Goal: Task Accomplishment & Management: Use online tool/utility

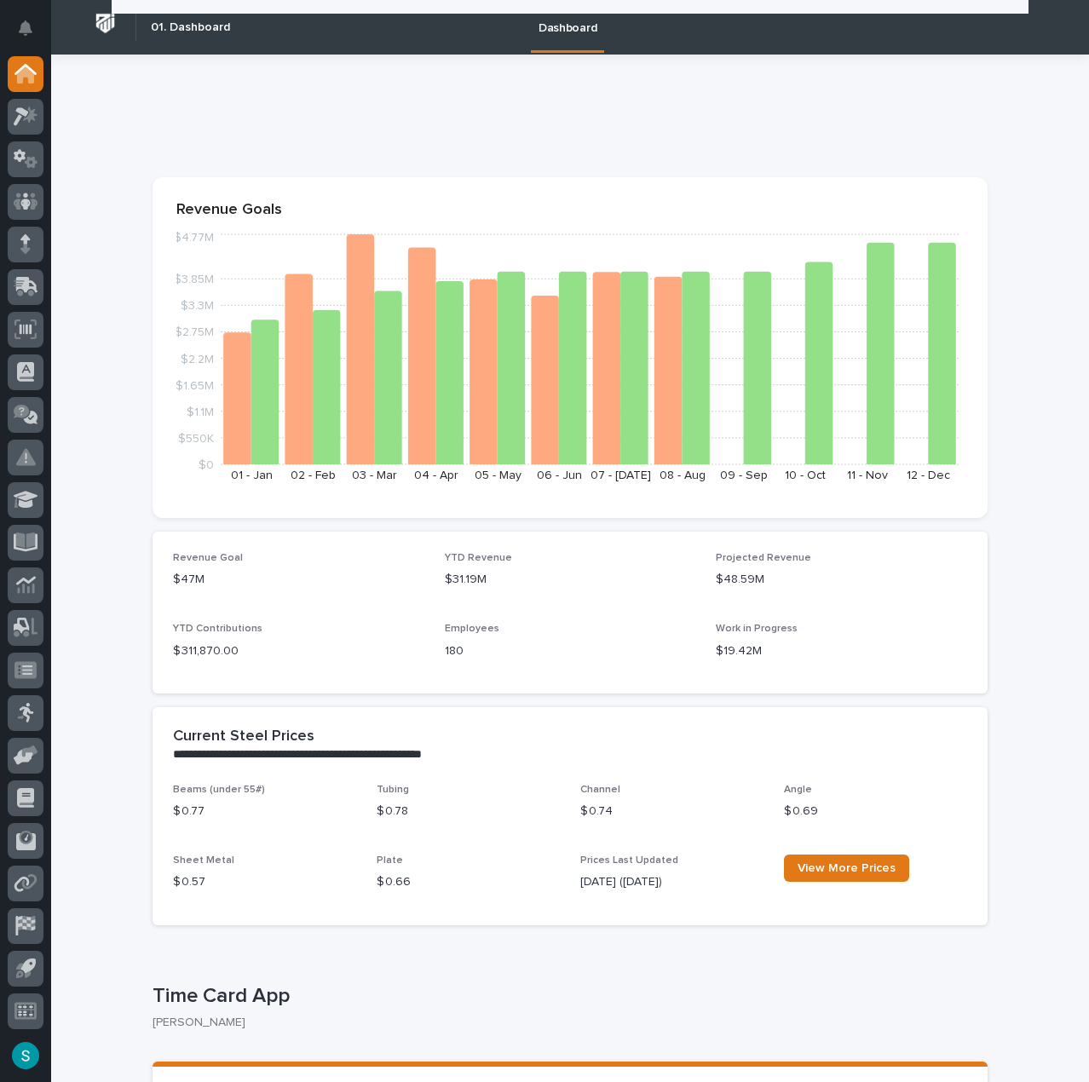
scroll to position [256, 0]
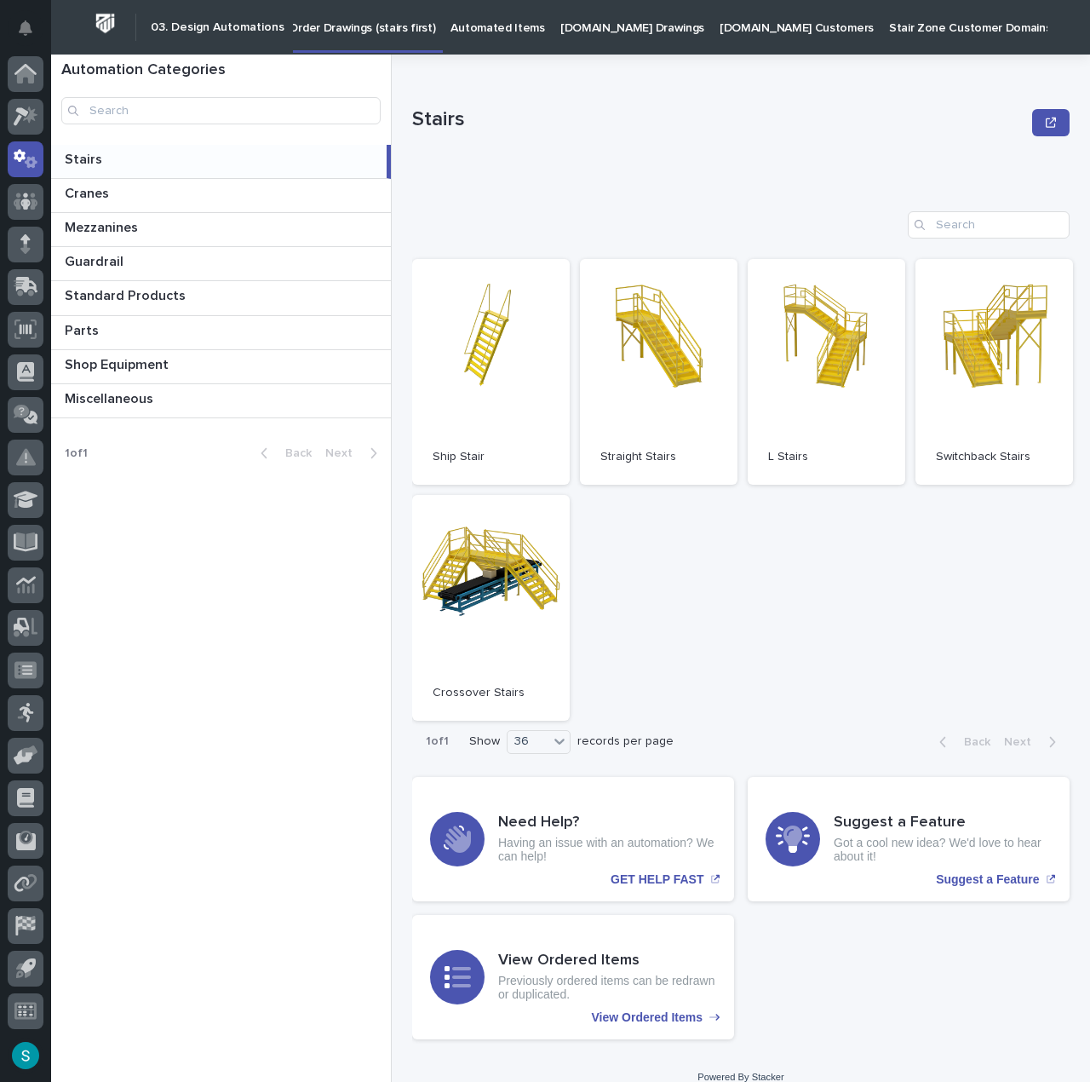
click at [485, 18] on p "Automated Items" at bounding box center [498, 18] width 94 height 36
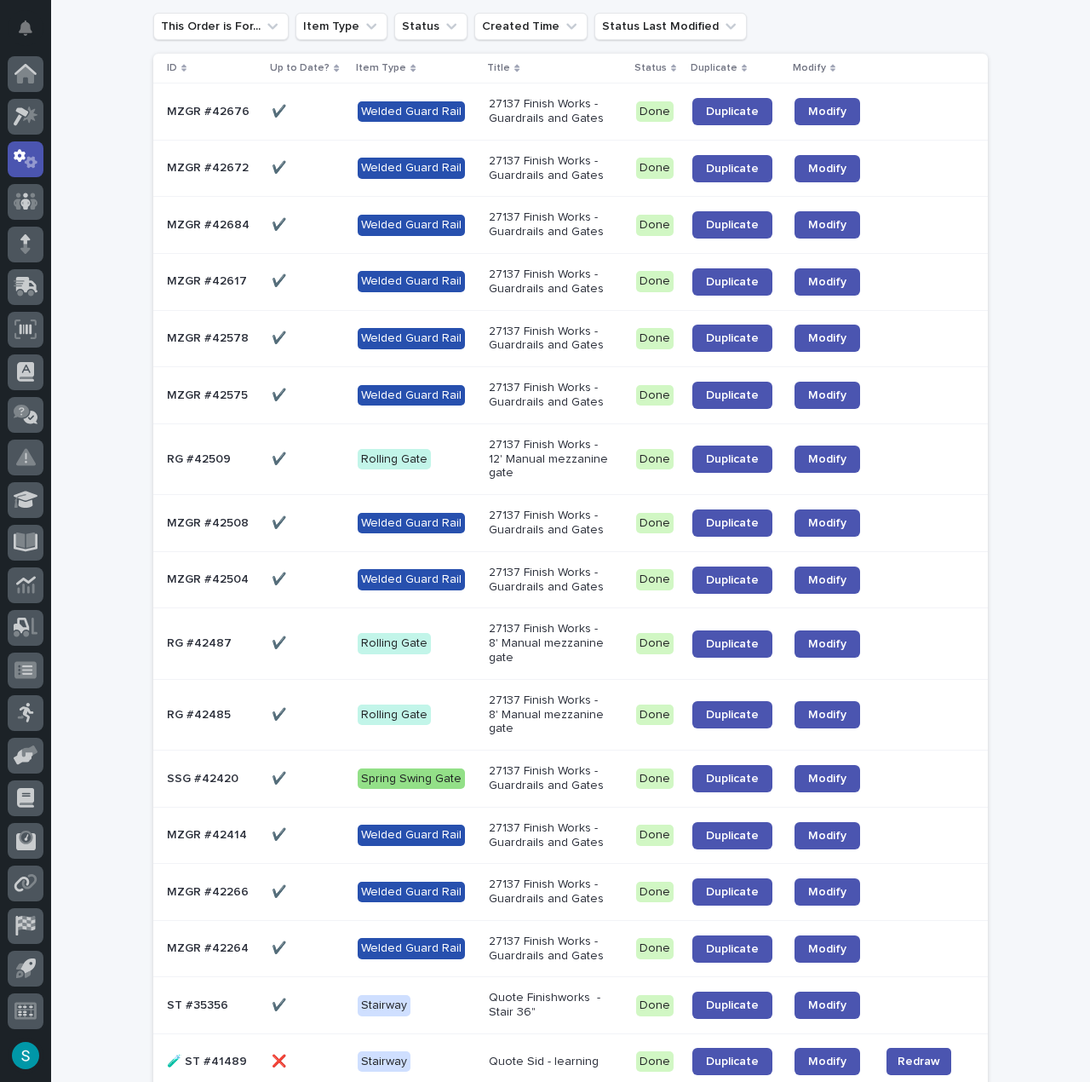
scroll to position [256, 0]
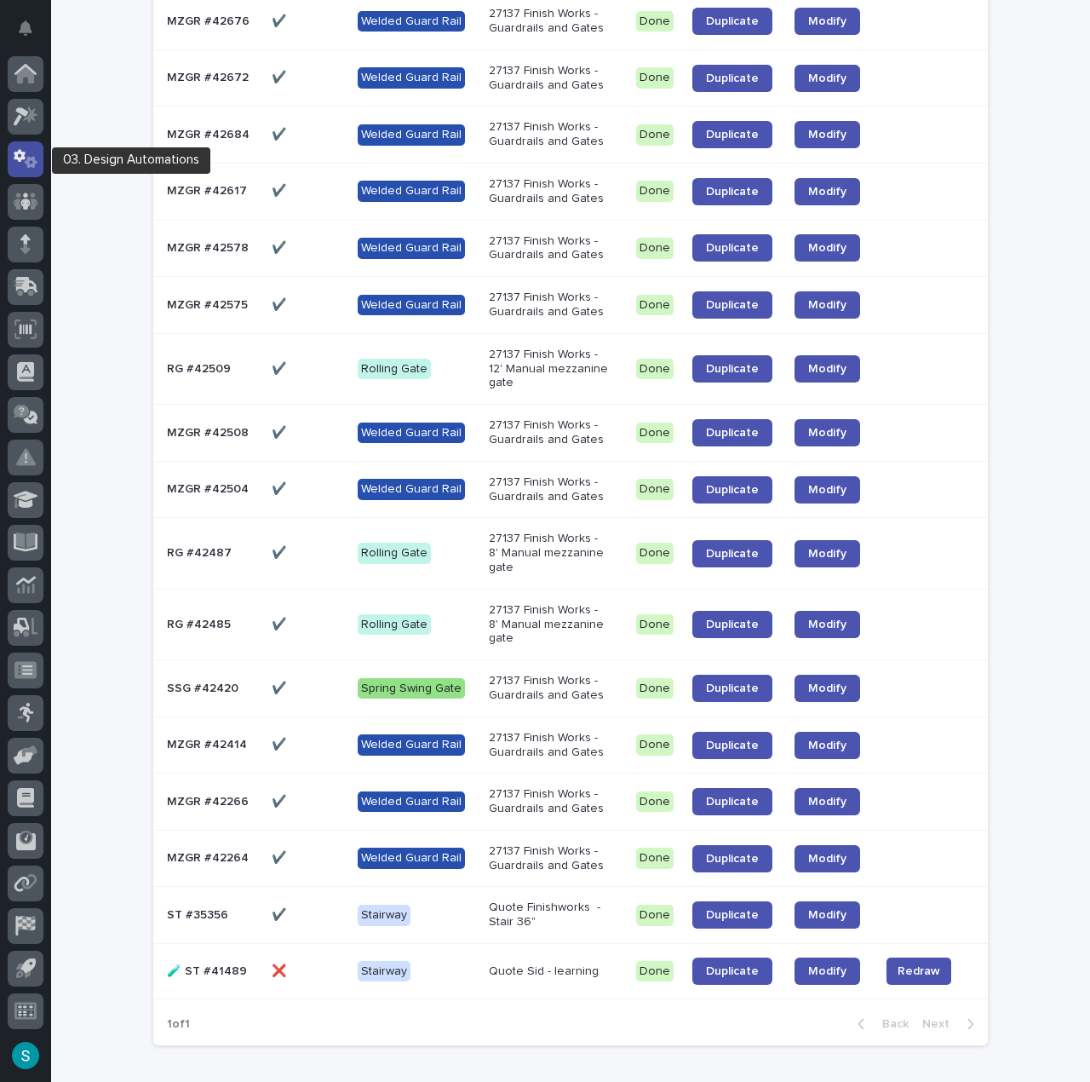
click at [32, 159] on icon at bounding box center [31, 162] width 13 height 12
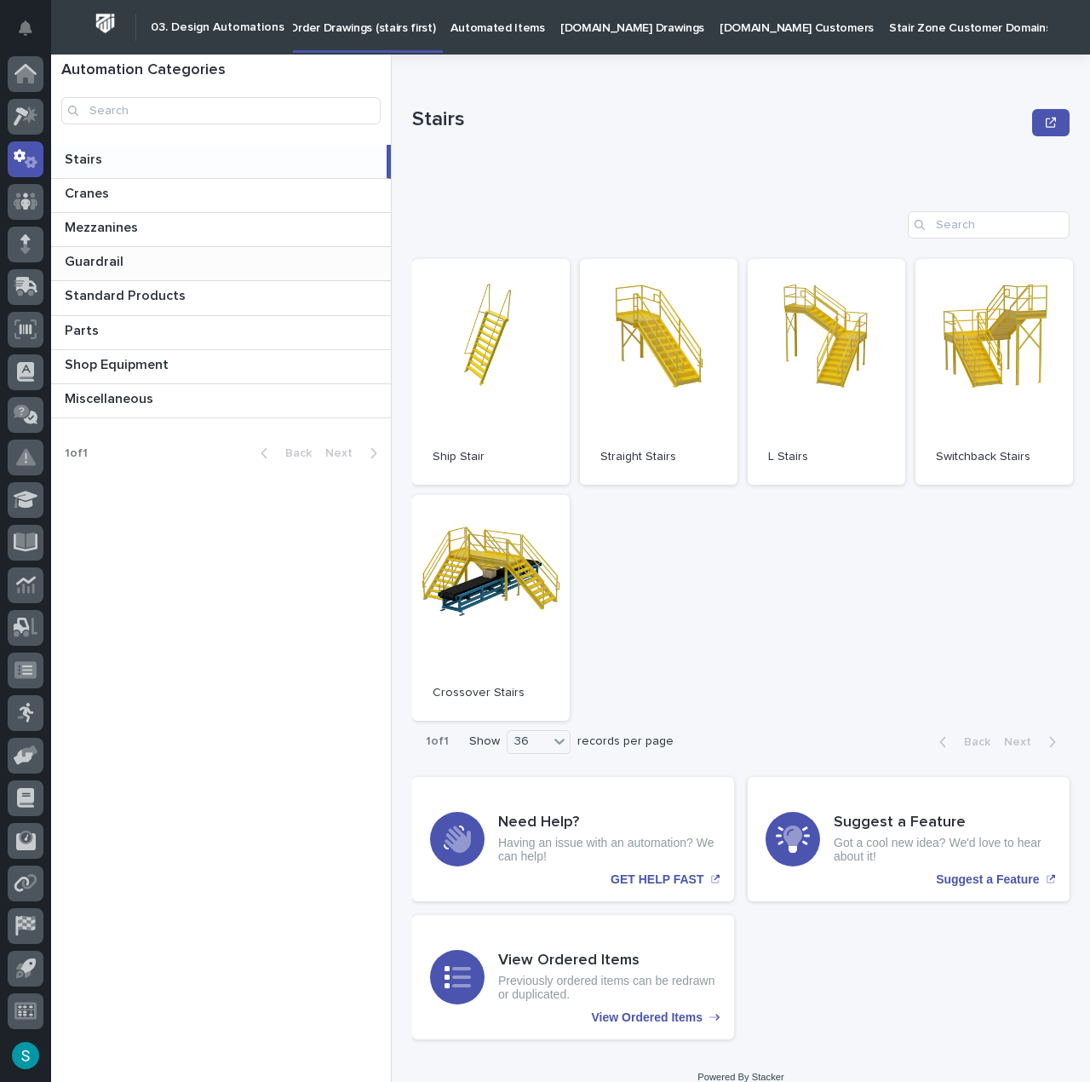
click at [170, 262] on p at bounding box center [224, 262] width 319 height 16
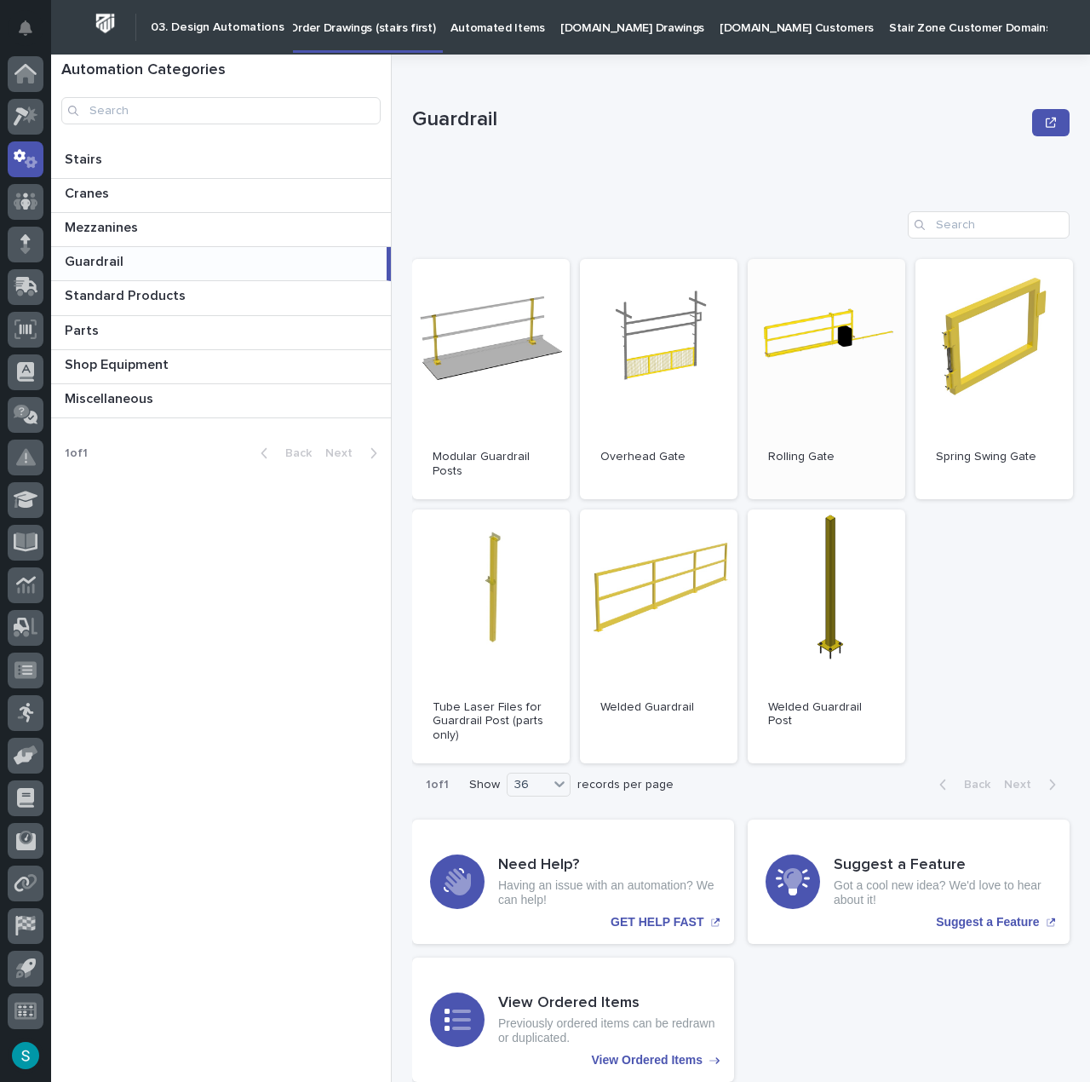
click at [831, 345] on link "Open" at bounding box center [827, 379] width 158 height 240
click at [482, 25] on p "Automated Items" at bounding box center [497, 18] width 94 height 36
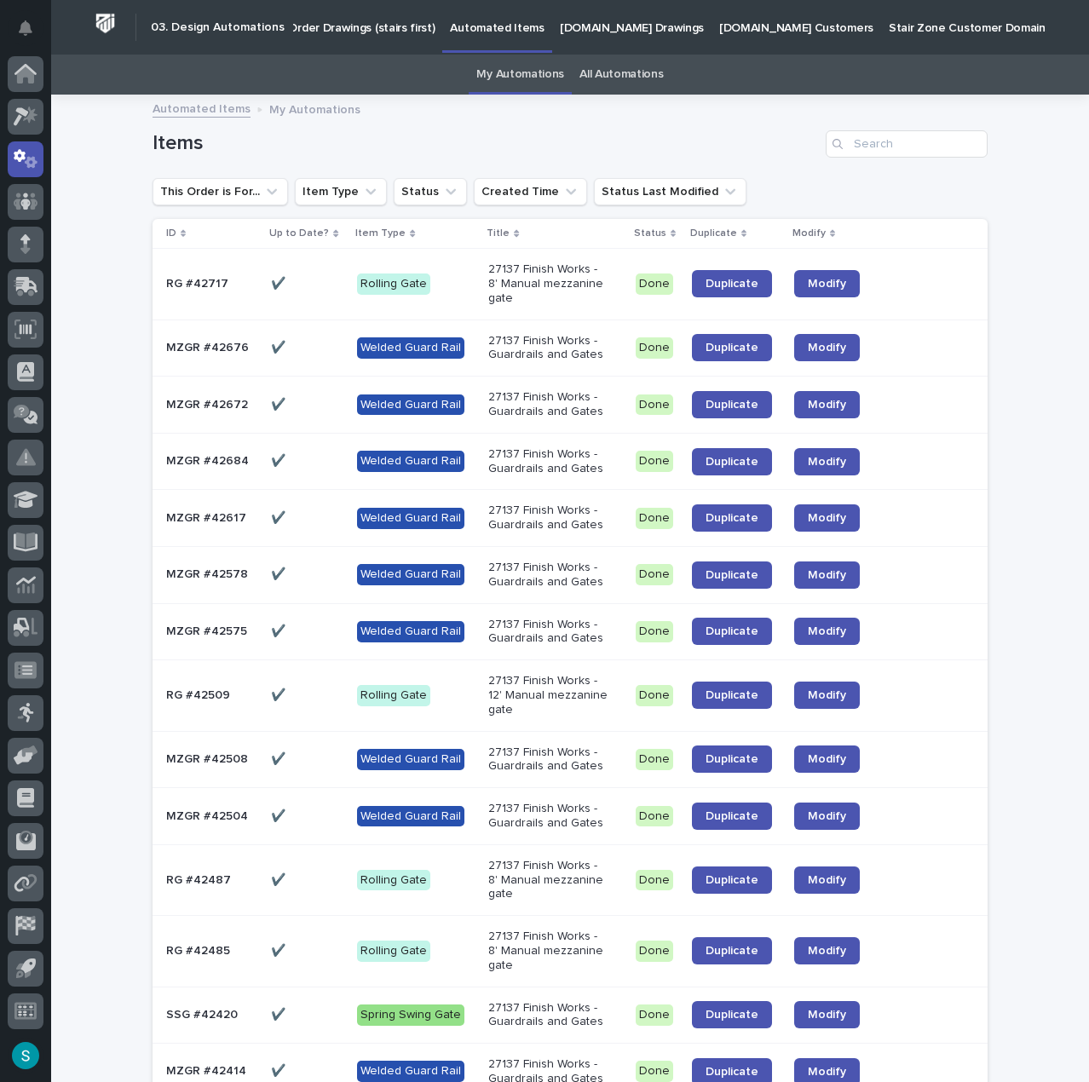
click at [538, 262] on p "27137 Finish Works - 8' Manual mezzanine gate" at bounding box center [549, 283] width 122 height 43
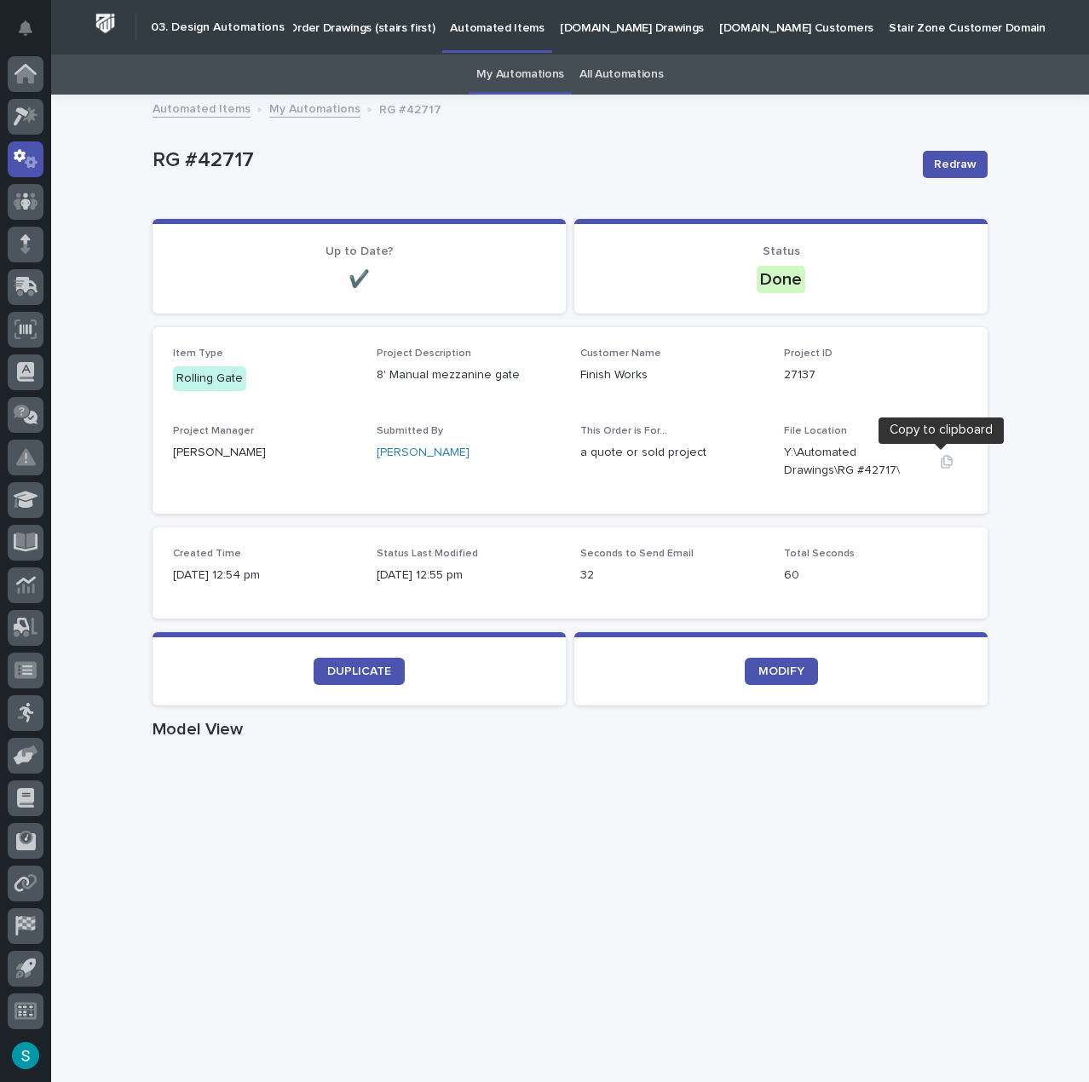
click at [947, 457] on button "button" at bounding box center [946, 462] width 41 height 14
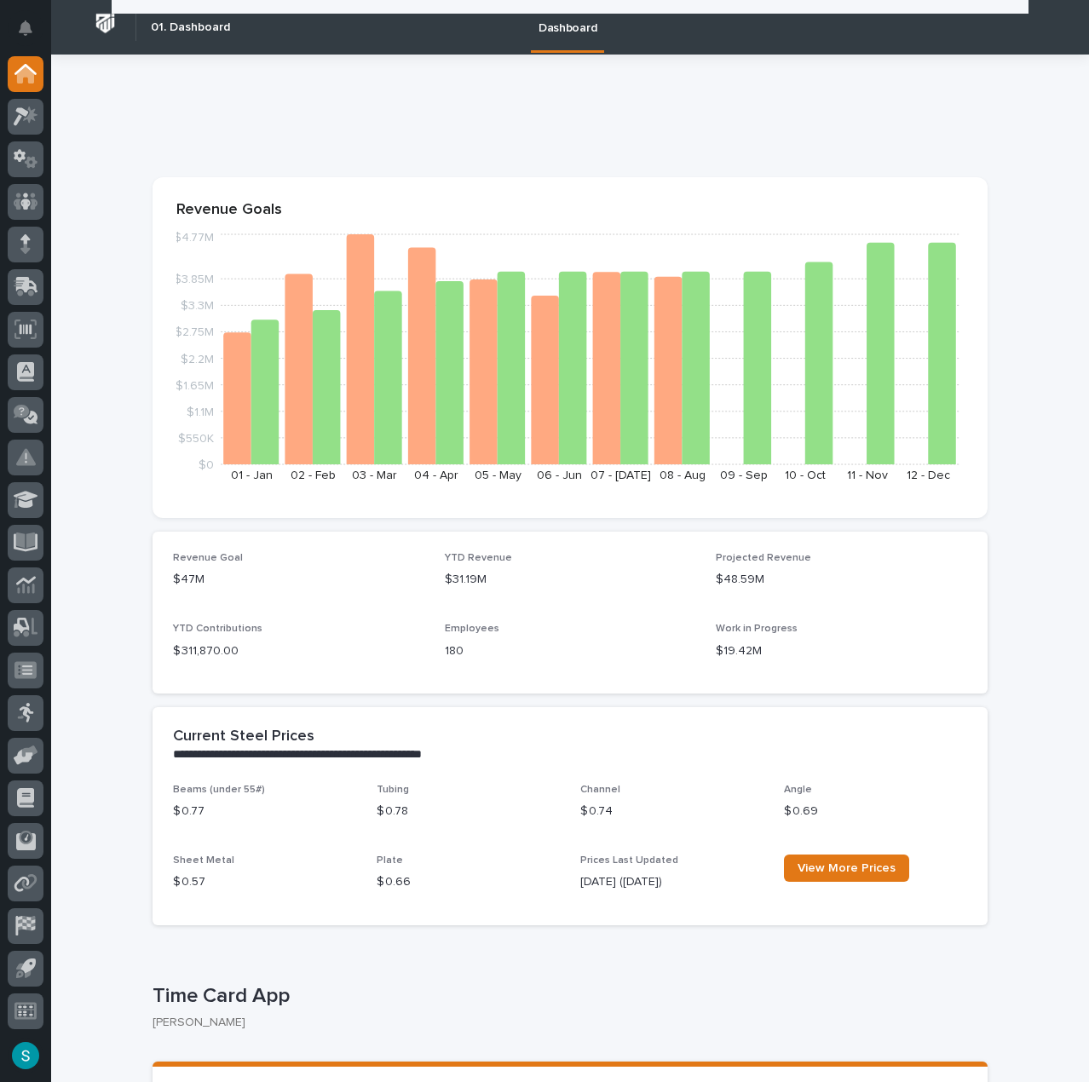
scroll to position [256, 0]
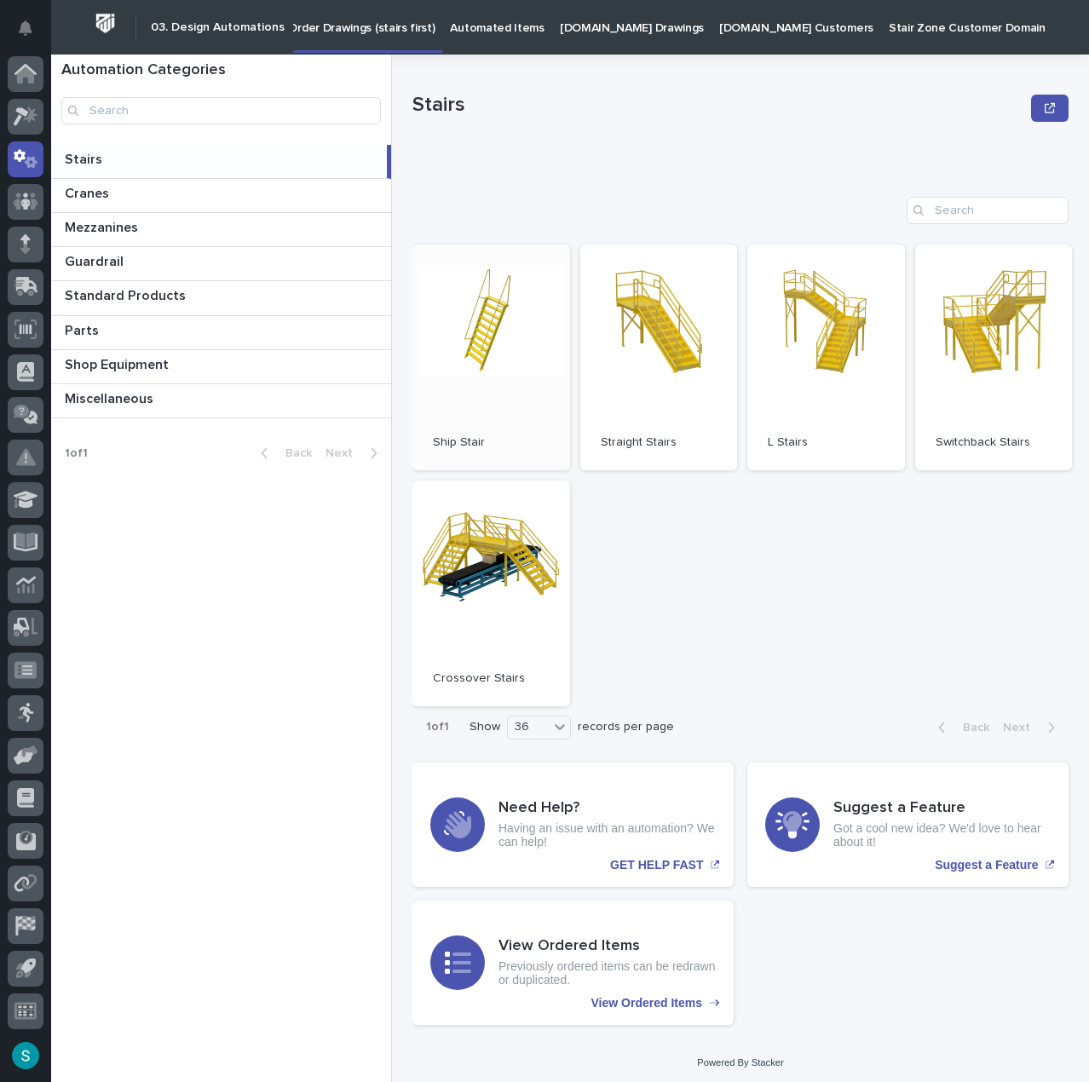
scroll to position [18, 0]
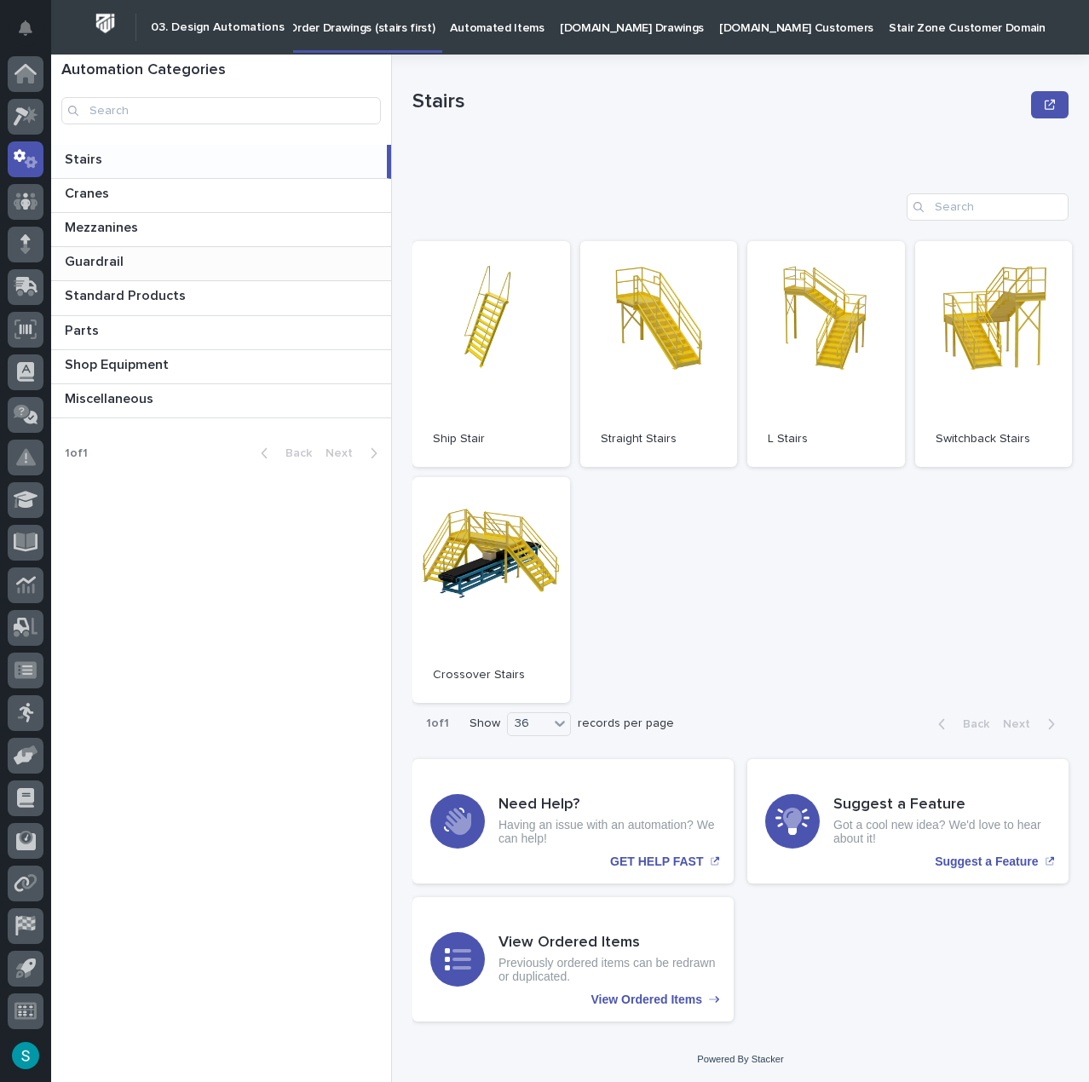
click at [180, 269] on p at bounding box center [224, 262] width 319 height 16
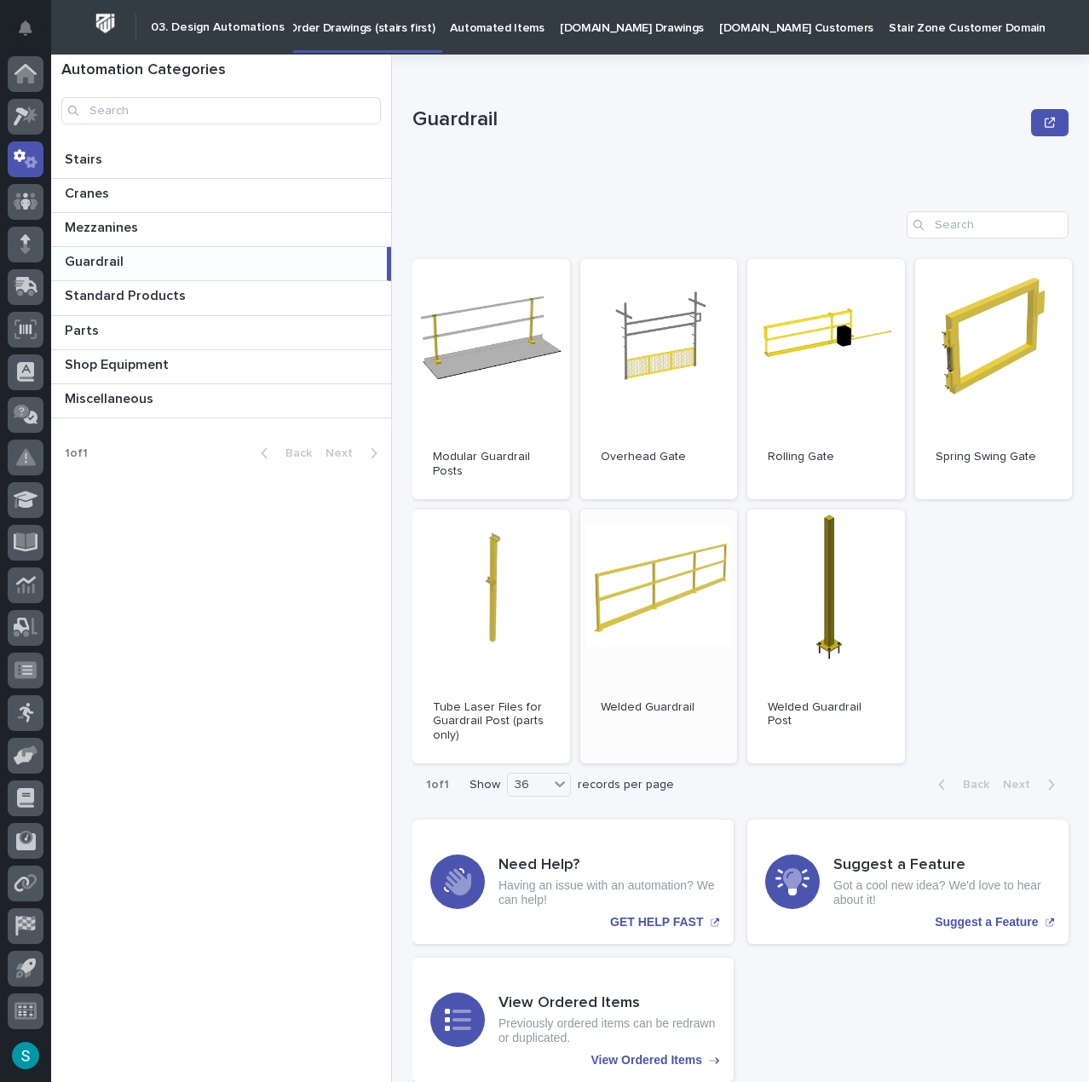
click at [644, 605] on link "Open" at bounding box center [659, 636] width 158 height 254
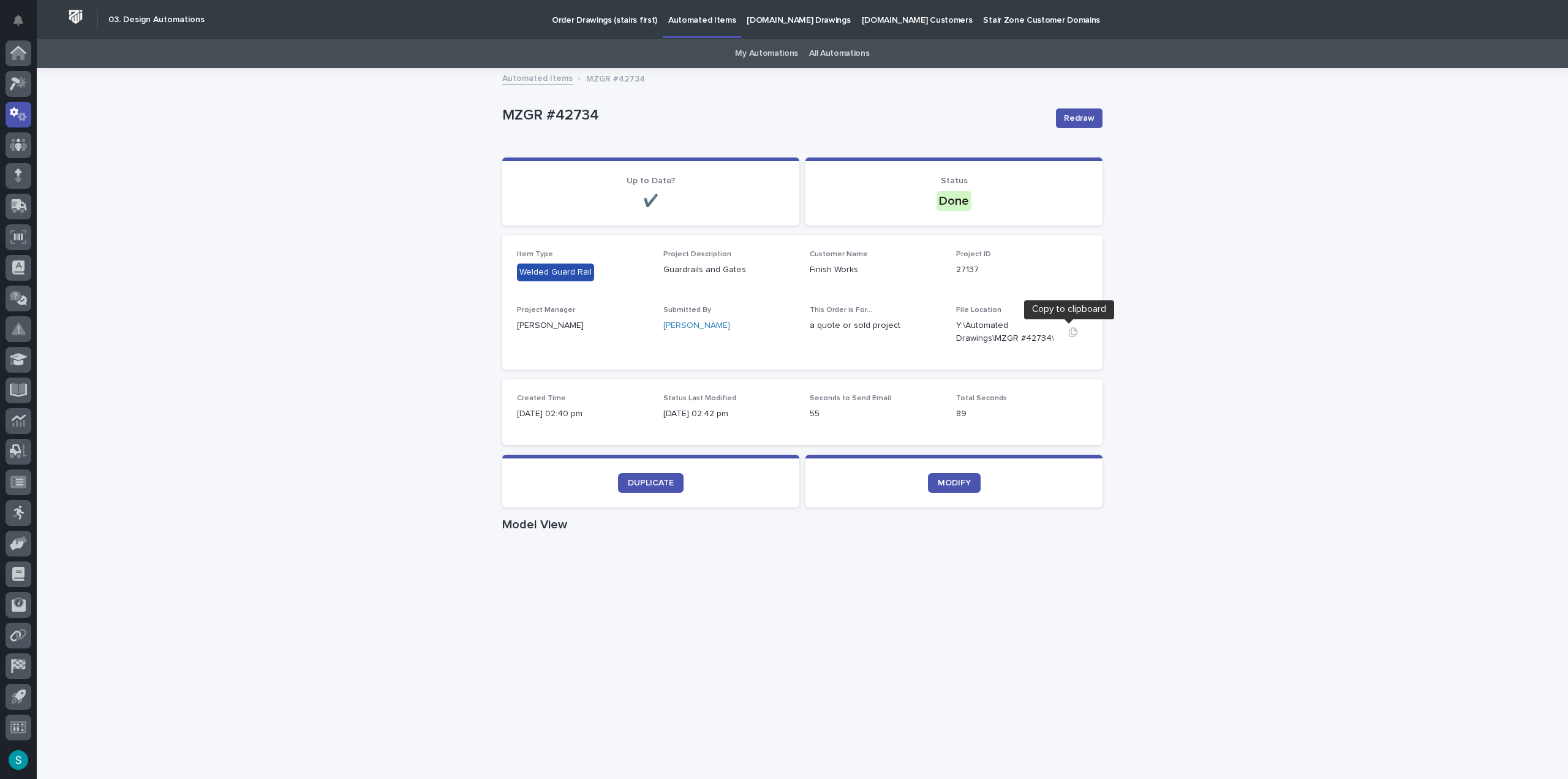
click at [1070, 333] on icon "button" at bounding box center [1073, 332] width 10 height 10
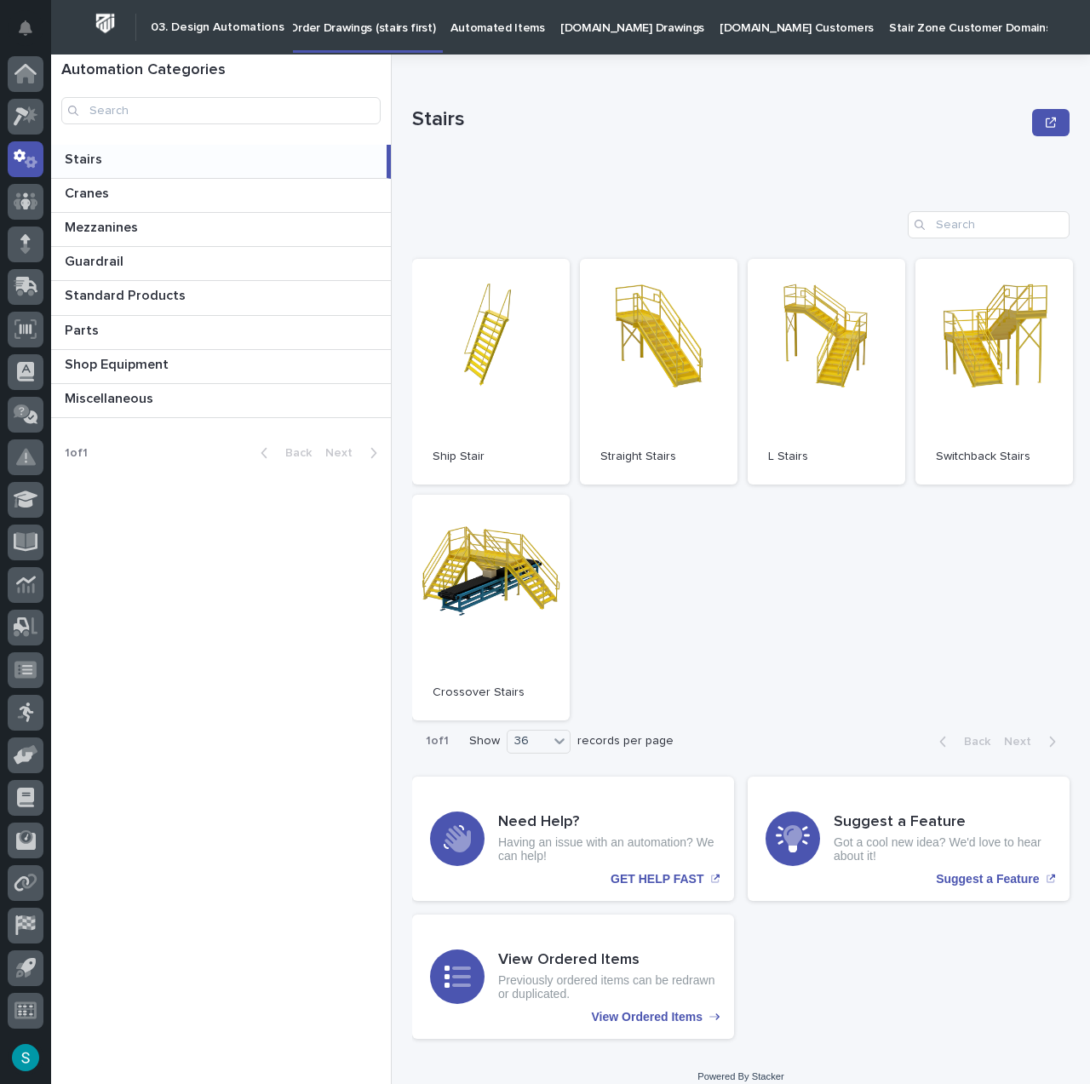
click at [482, 28] on p "Automated Items" at bounding box center [498, 18] width 94 height 36
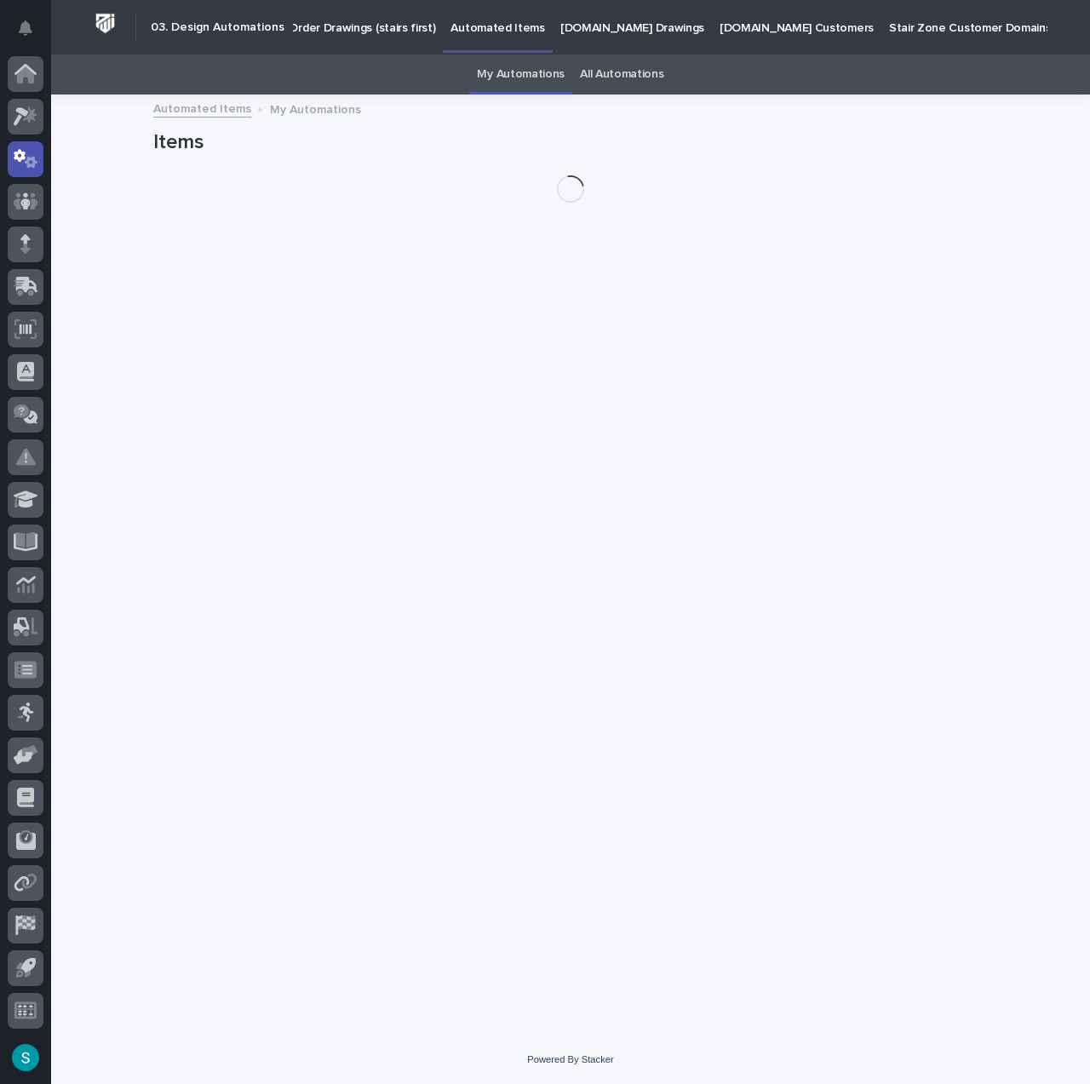
click at [503, 80] on link "My Automations" at bounding box center [521, 75] width 88 height 40
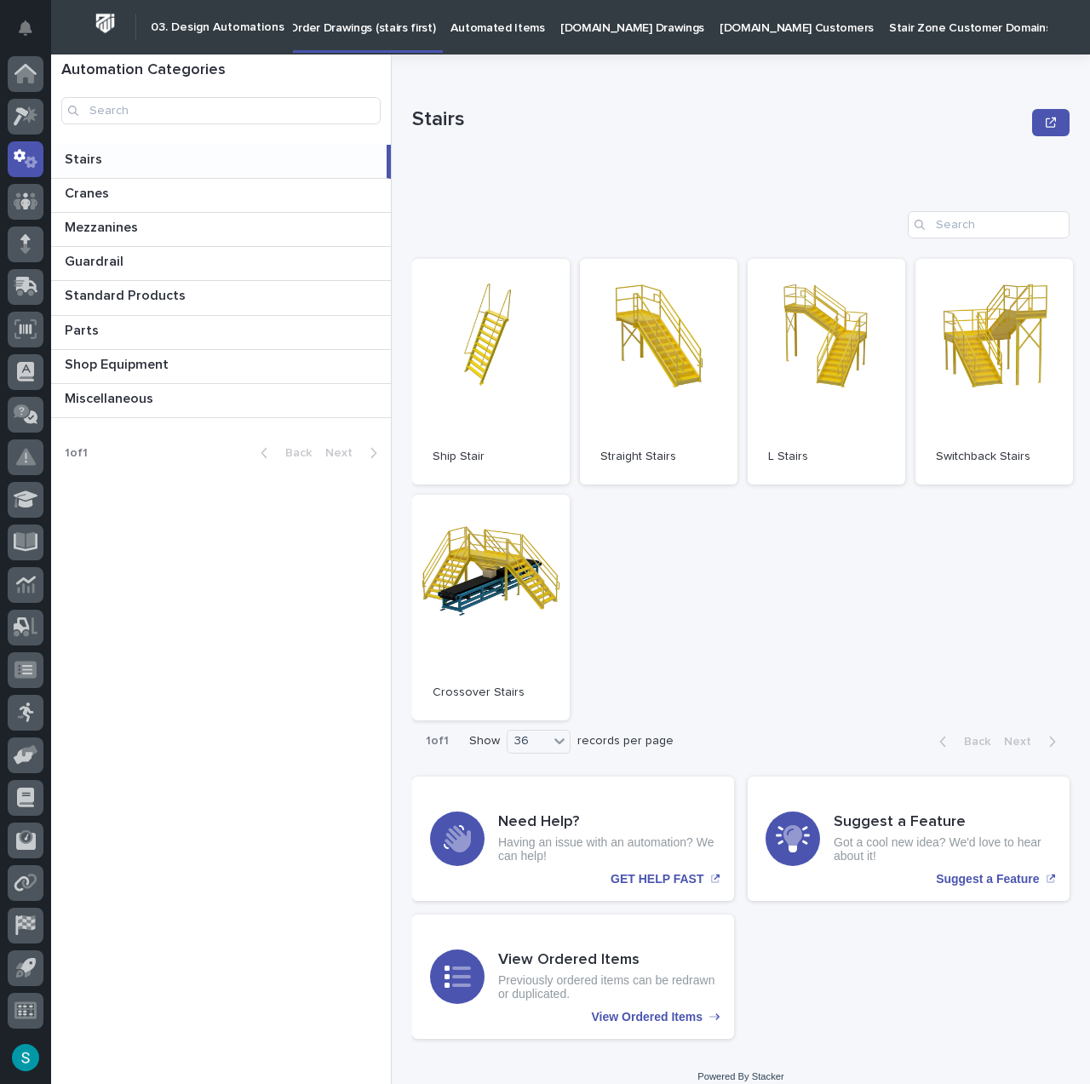
click at [484, 25] on p "Automated Items" at bounding box center [498, 18] width 94 height 36
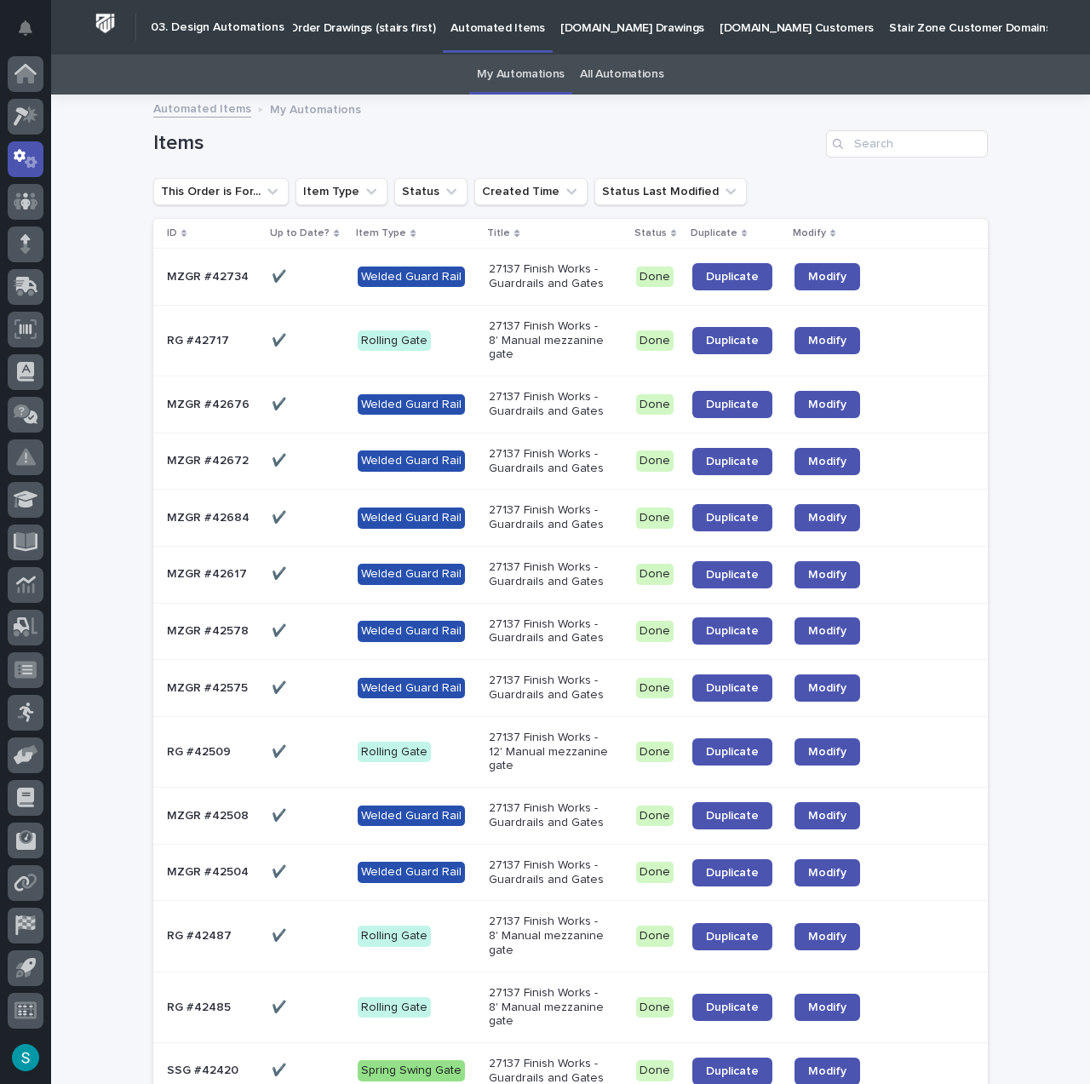
click at [382, 25] on p "Order Drawings (stairs first)" at bounding box center [362, 18] width 147 height 36
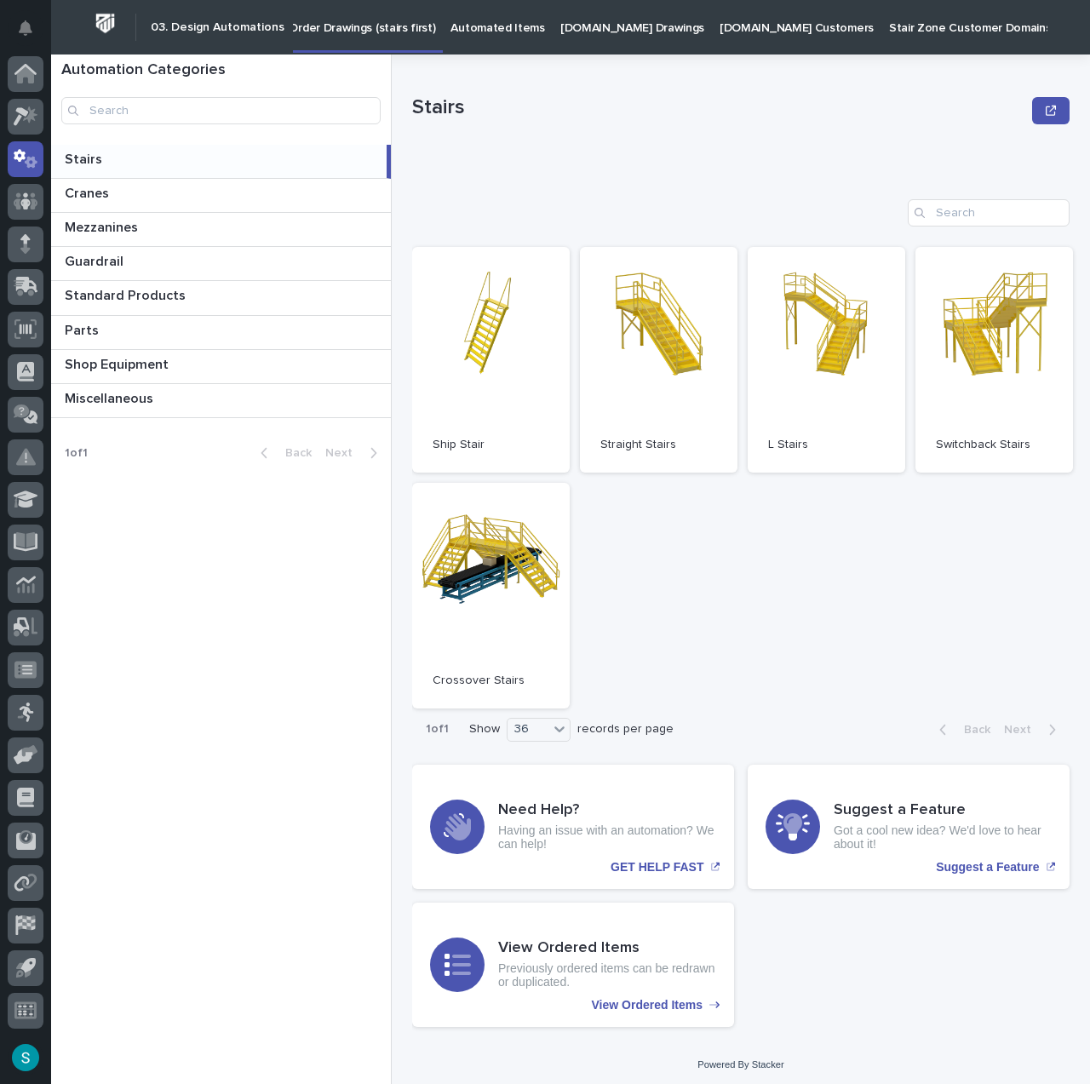
scroll to position [15, 0]
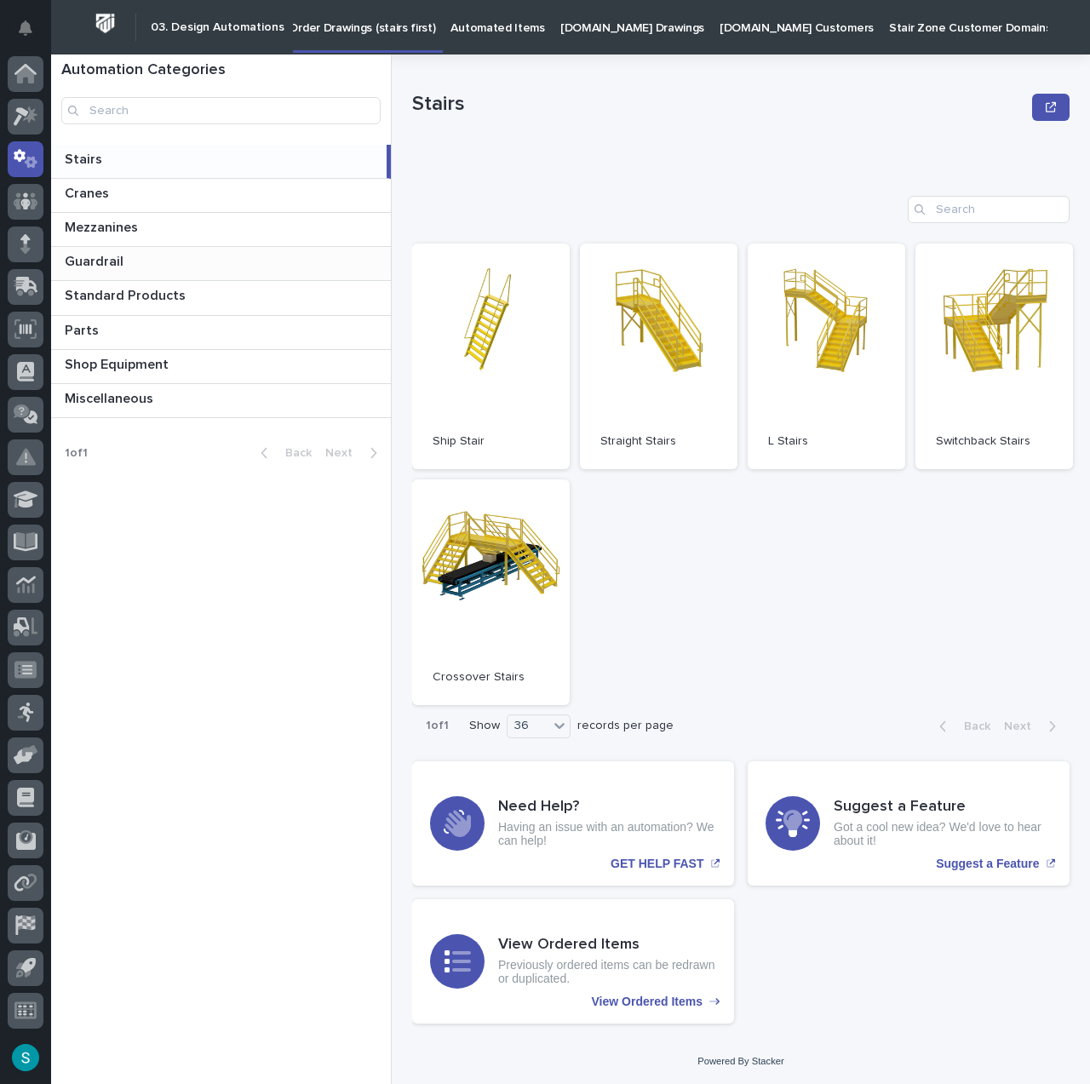
click at [222, 266] on p at bounding box center [224, 262] width 319 height 16
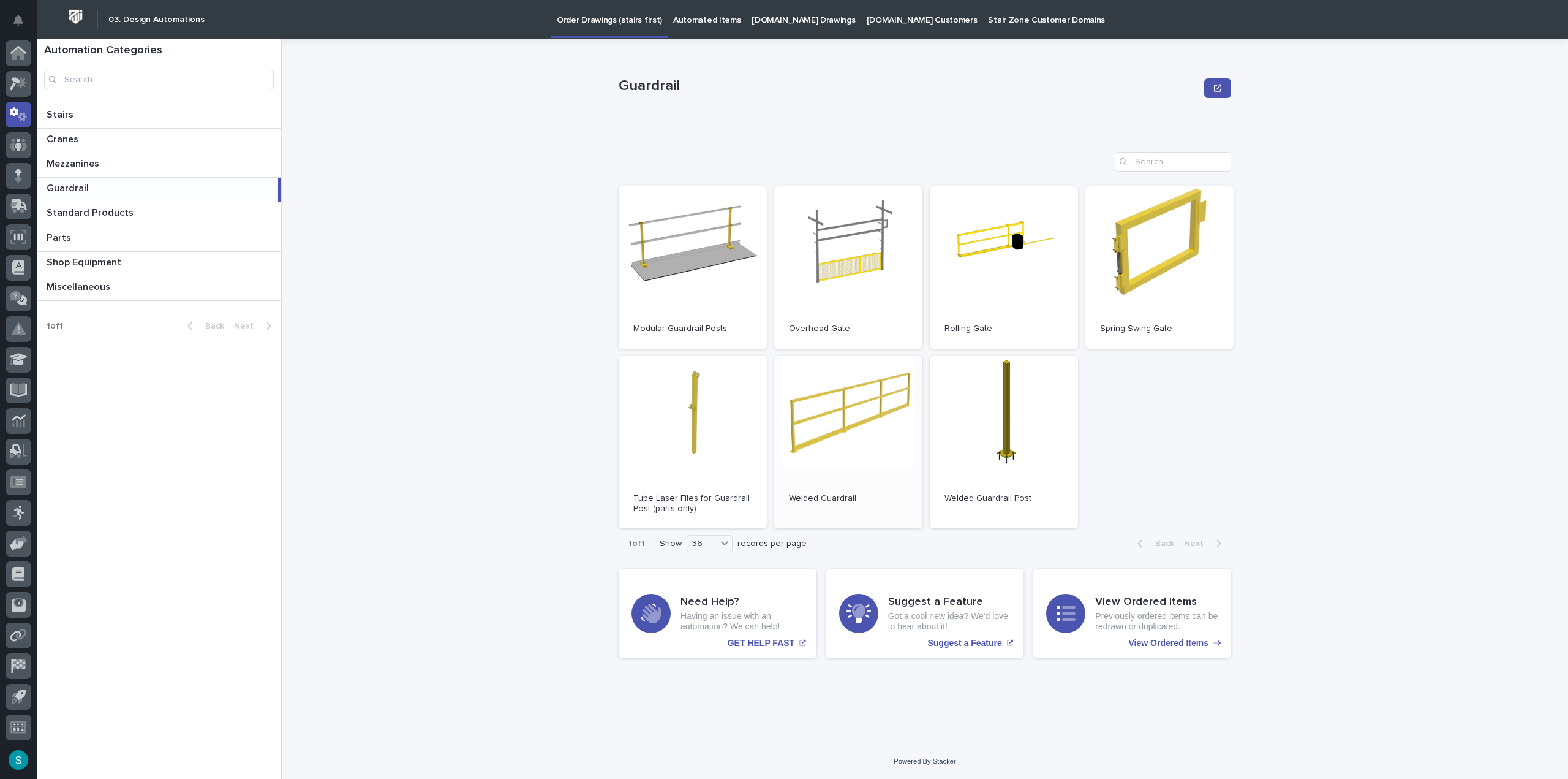
click at [782, 426] on link "Open" at bounding box center [848, 442] width 148 height 173
click at [680, 19] on p "Automated Items" at bounding box center [707, 13] width 68 height 26
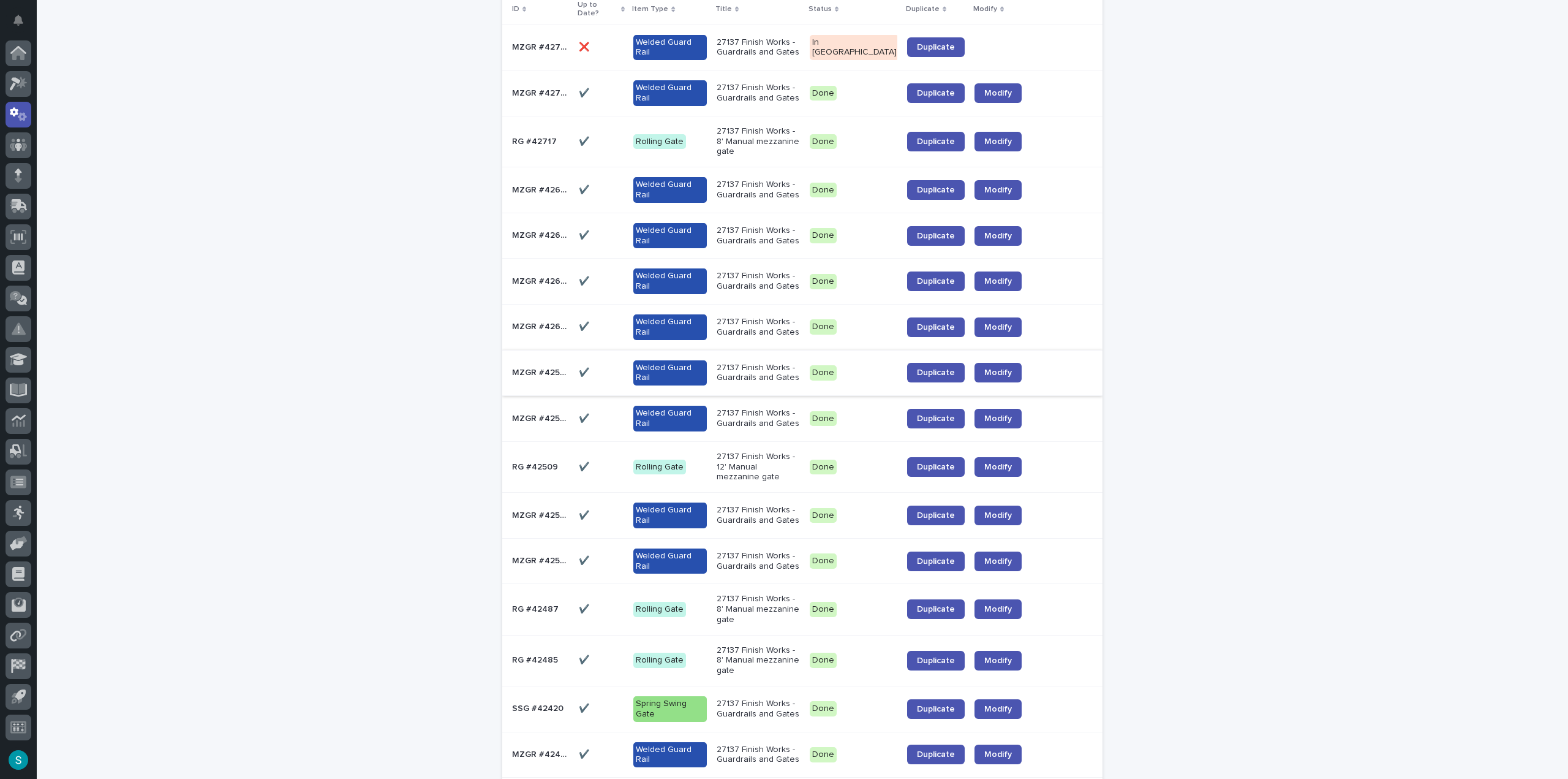
scroll to position [146, 0]
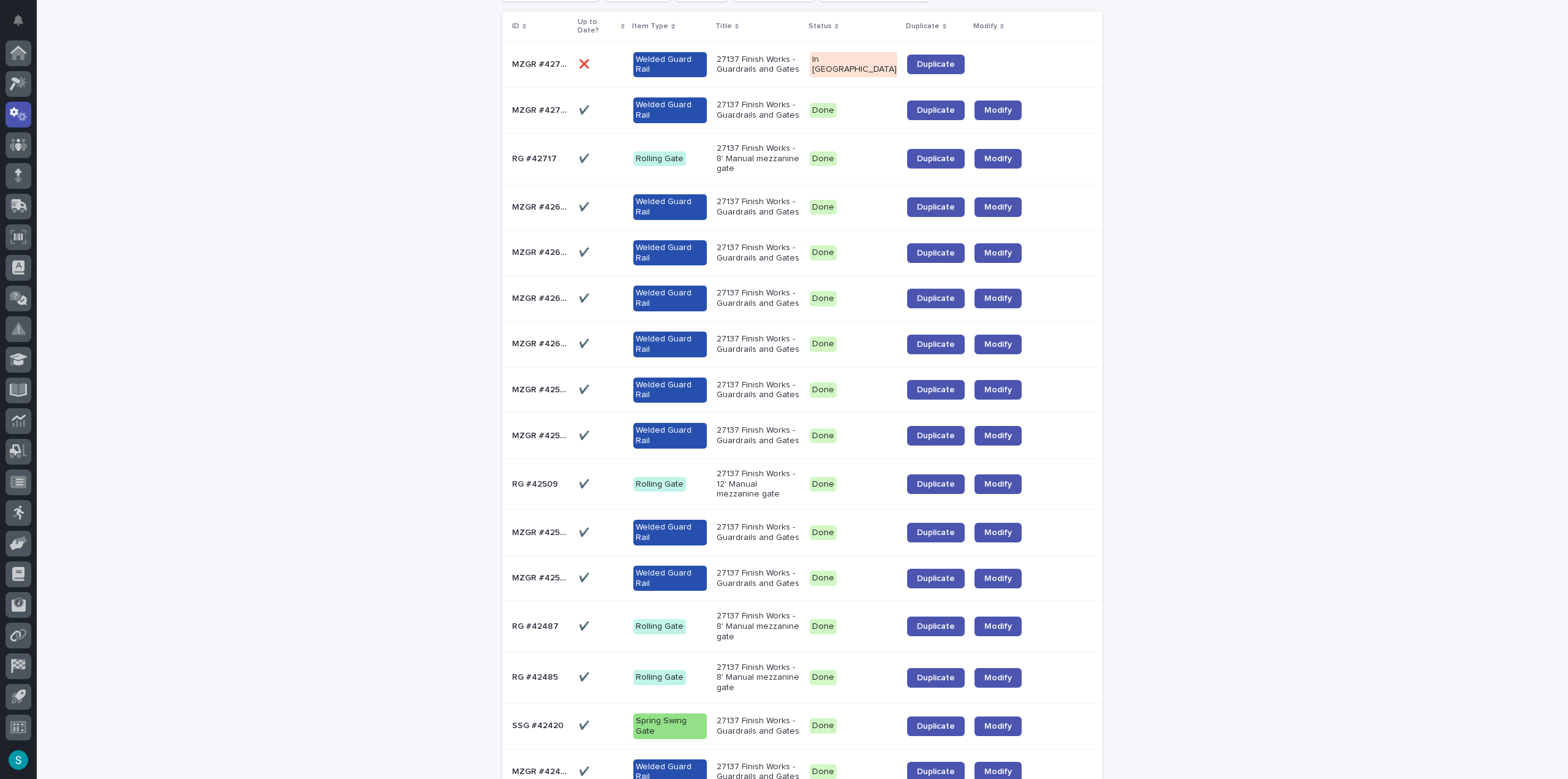
click at [398, 473] on div "Loading... Saving… Loading... Saving… Items This Order is For... Item Type Stat…" at bounding box center [802, 498] width 1531 height 1148
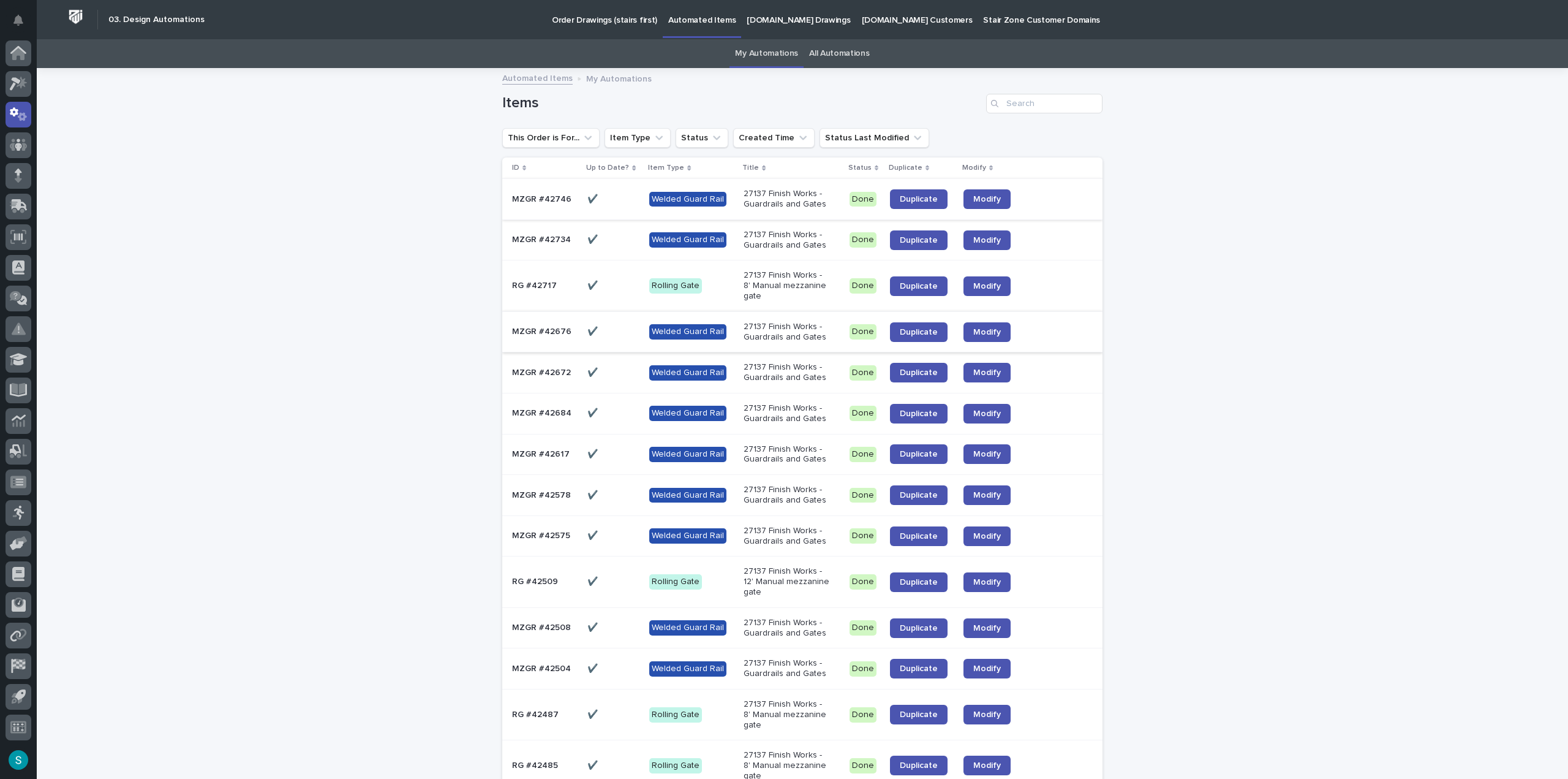
scroll to position [0, 0]
drag, startPoint x: 393, startPoint y: 168, endPoint x: 354, endPoint y: 137, distance: 49.8
click at [390, 165] on div "Loading... Saving… Loading... Saving… Items This Order is For... Item Type Stat…" at bounding box center [802, 604] width 1531 height 1070
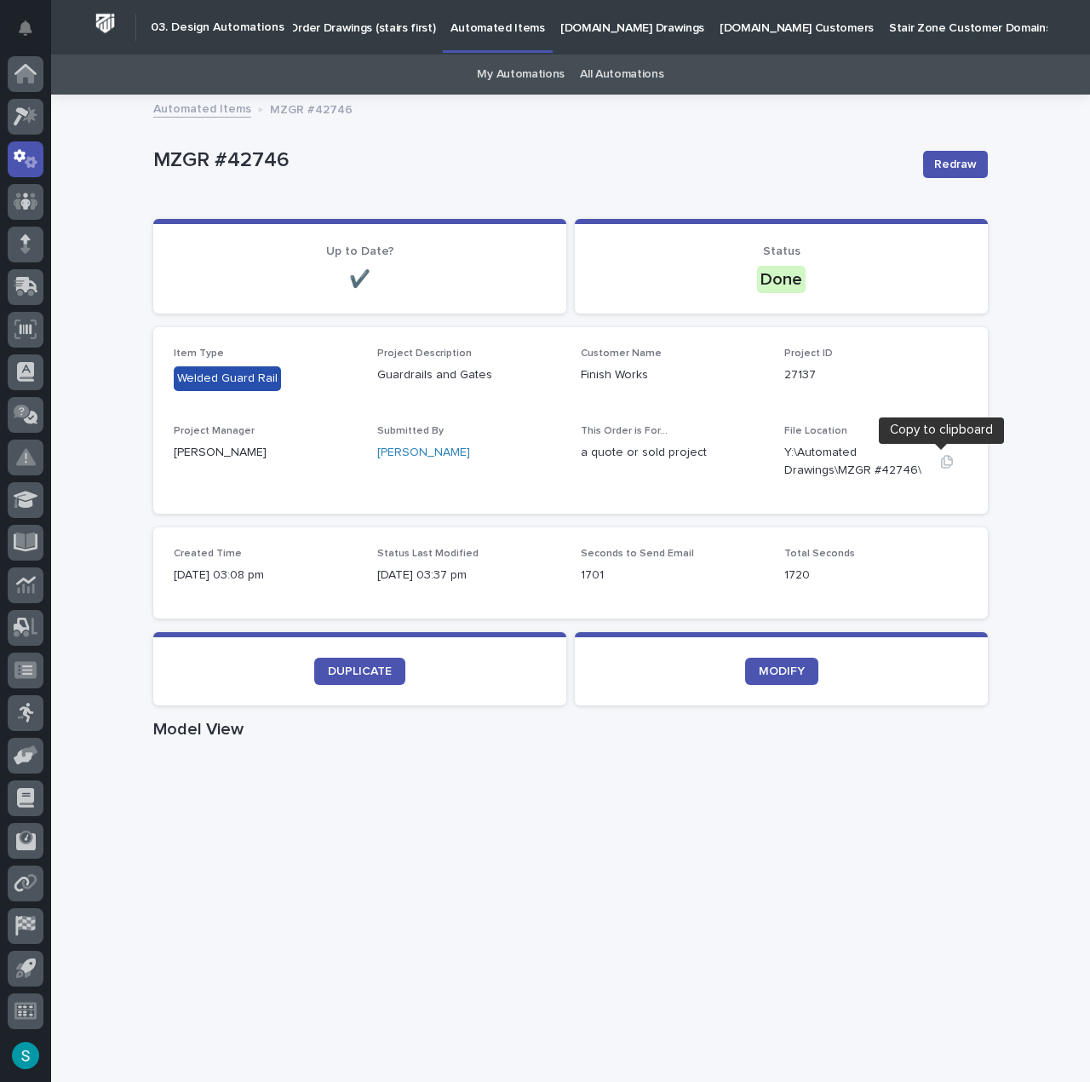
click at [941, 462] on icon "button" at bounding box center [947, 461] width 12 height 13
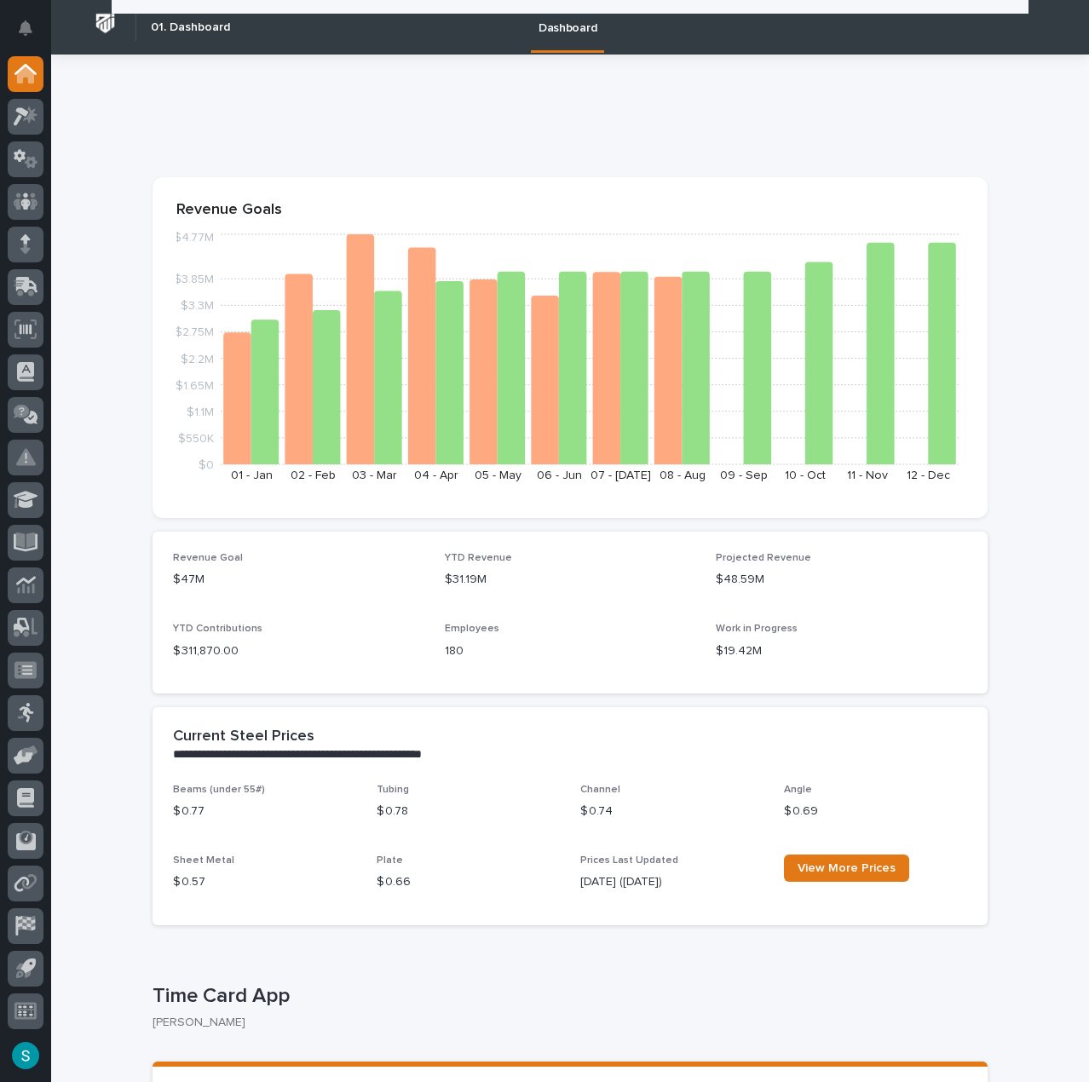
scroll to position [256, 0]
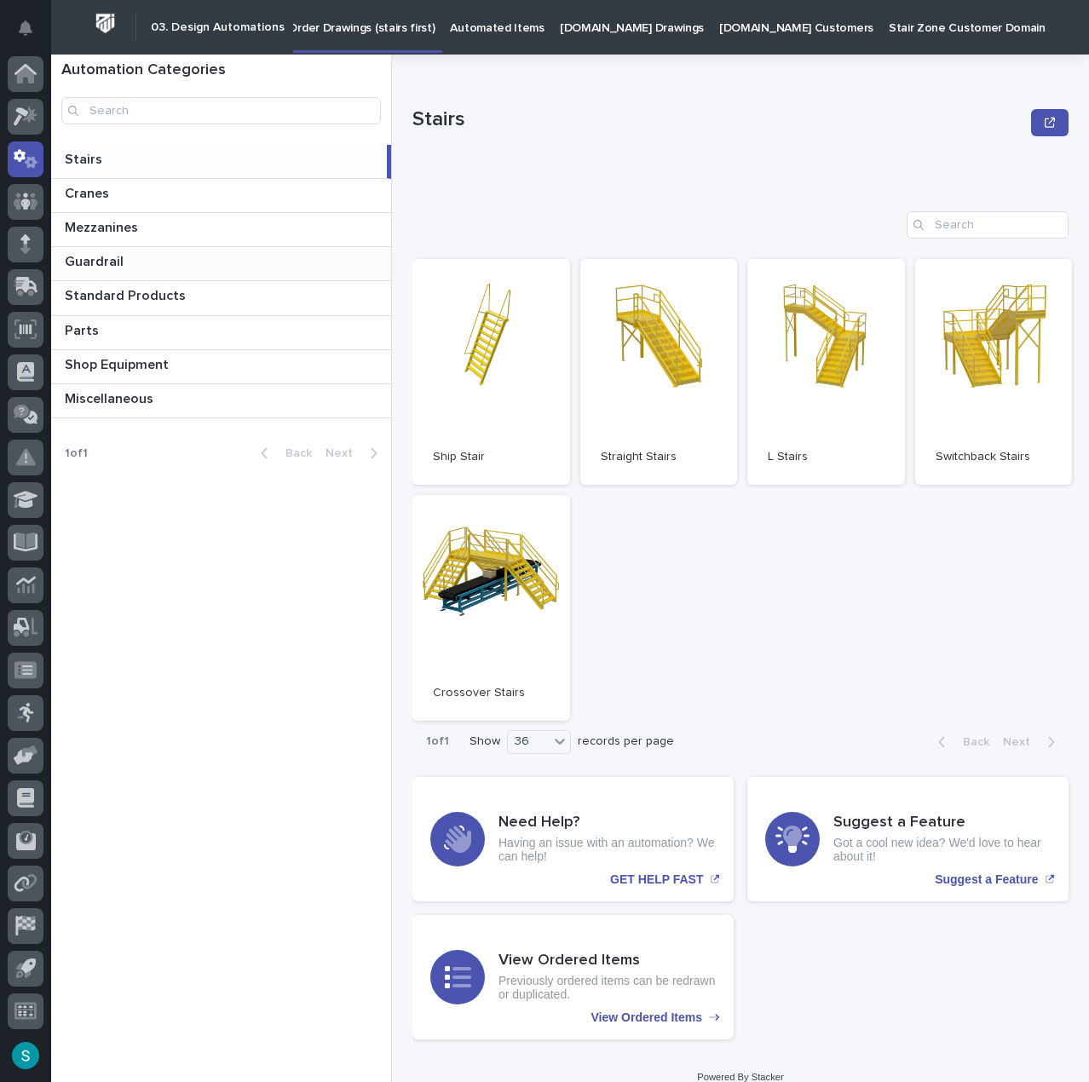
click at [129, 254] on p at bounding box center [224, 262] width 319 height 16
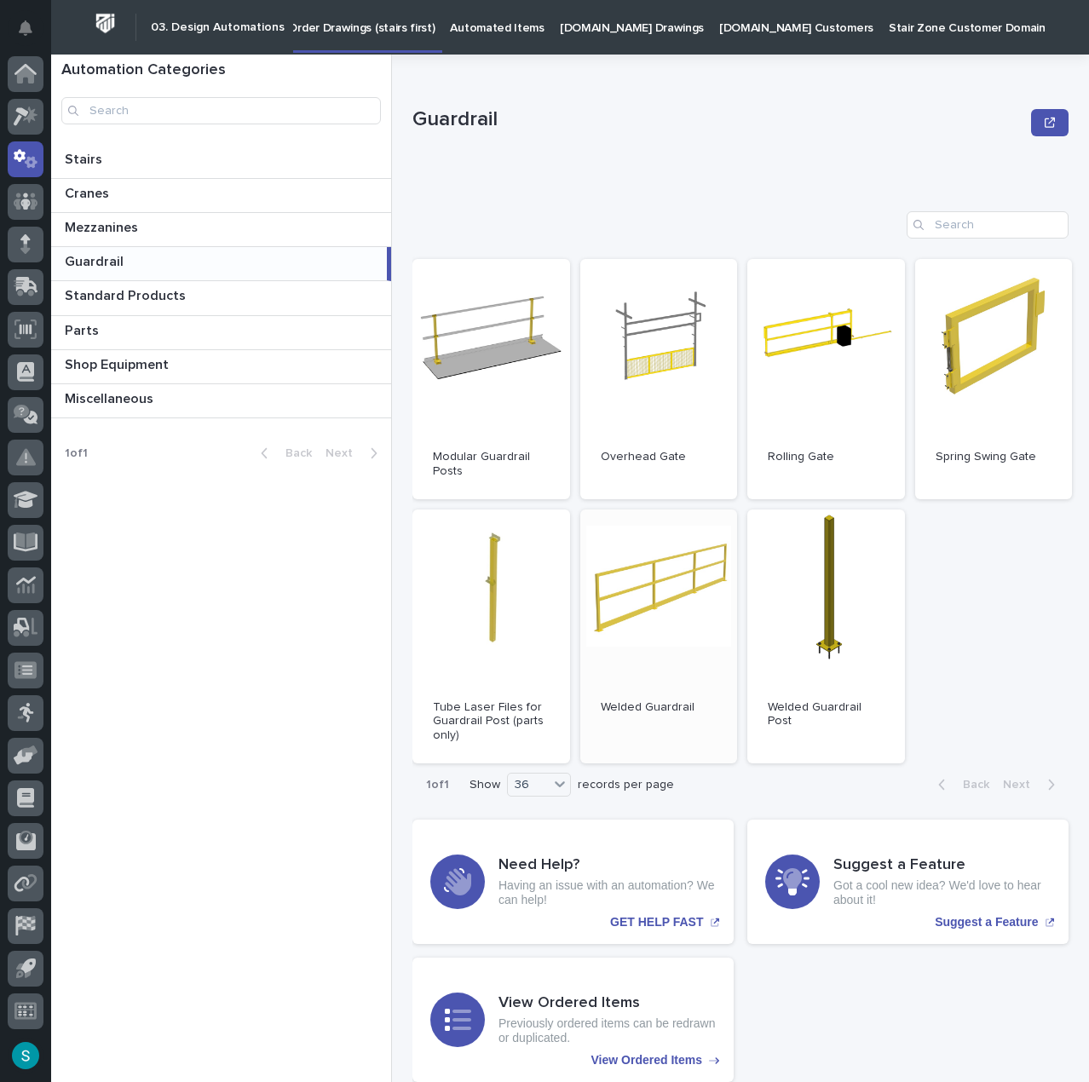
click at [637, 585] on link "Open" at bounding box center [659, 636] width 158 height 254
click at [478, 25] on p "Automated Items" at bounding box center [497, 18] width 94 height 36
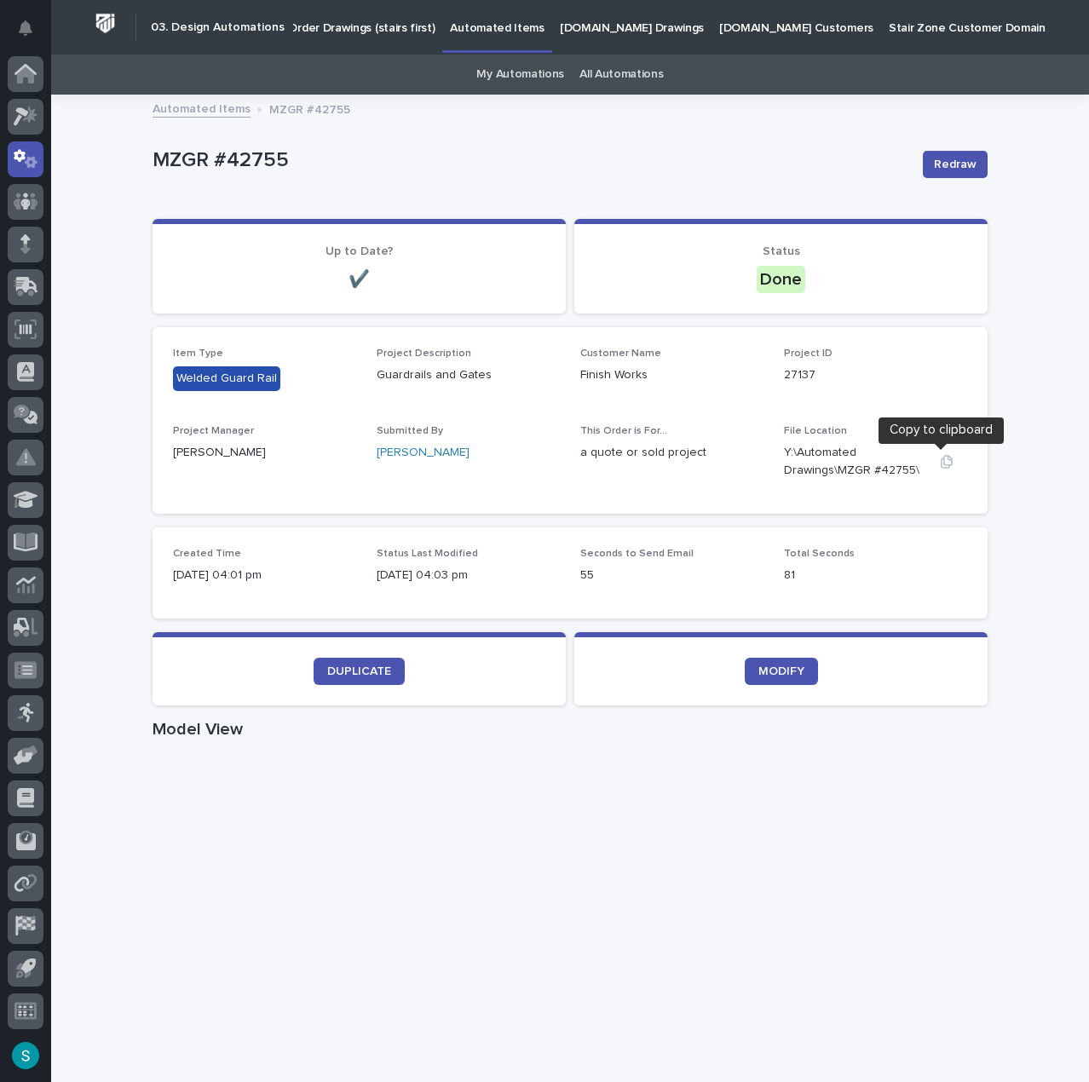
click at [940, 463] on icon "button" at bounding box center [947, 462] width 14 height 14
